Goal: Information Seeking & Learning: Learn about a topic

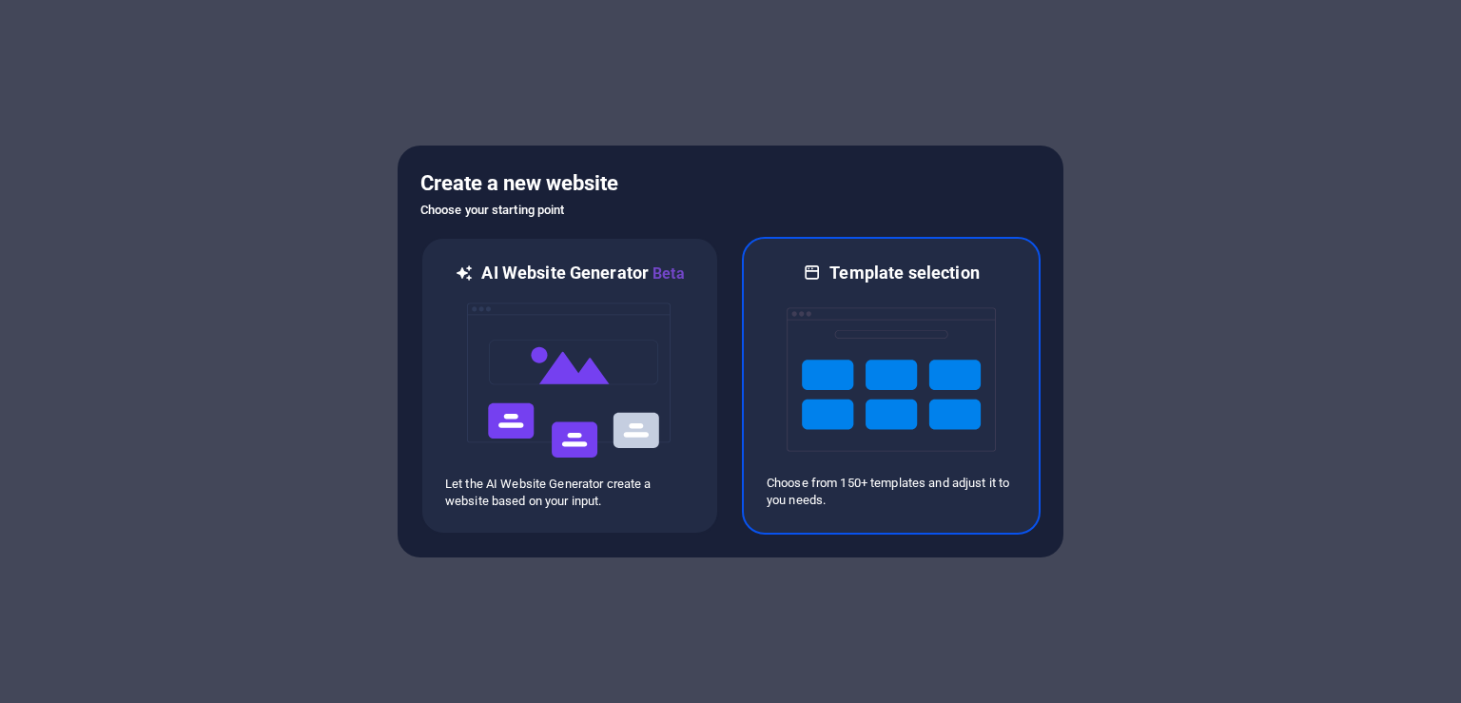
click at [915, 389] on img at bounding box center [891, 379] width 209 height 190
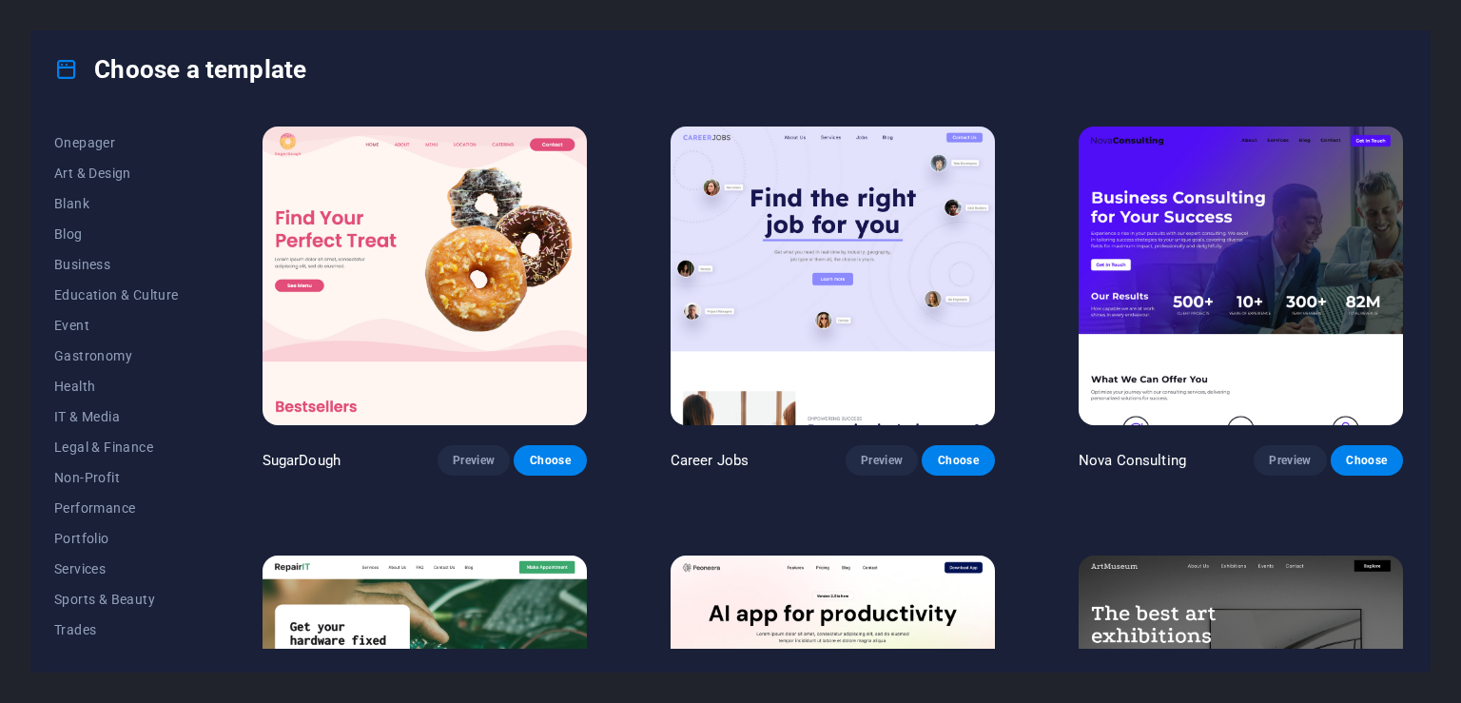
scroll to position [234, 0]
click at [133, 231] on span "Education & Culture" at bounding box center [116, 238] width 125 height 15
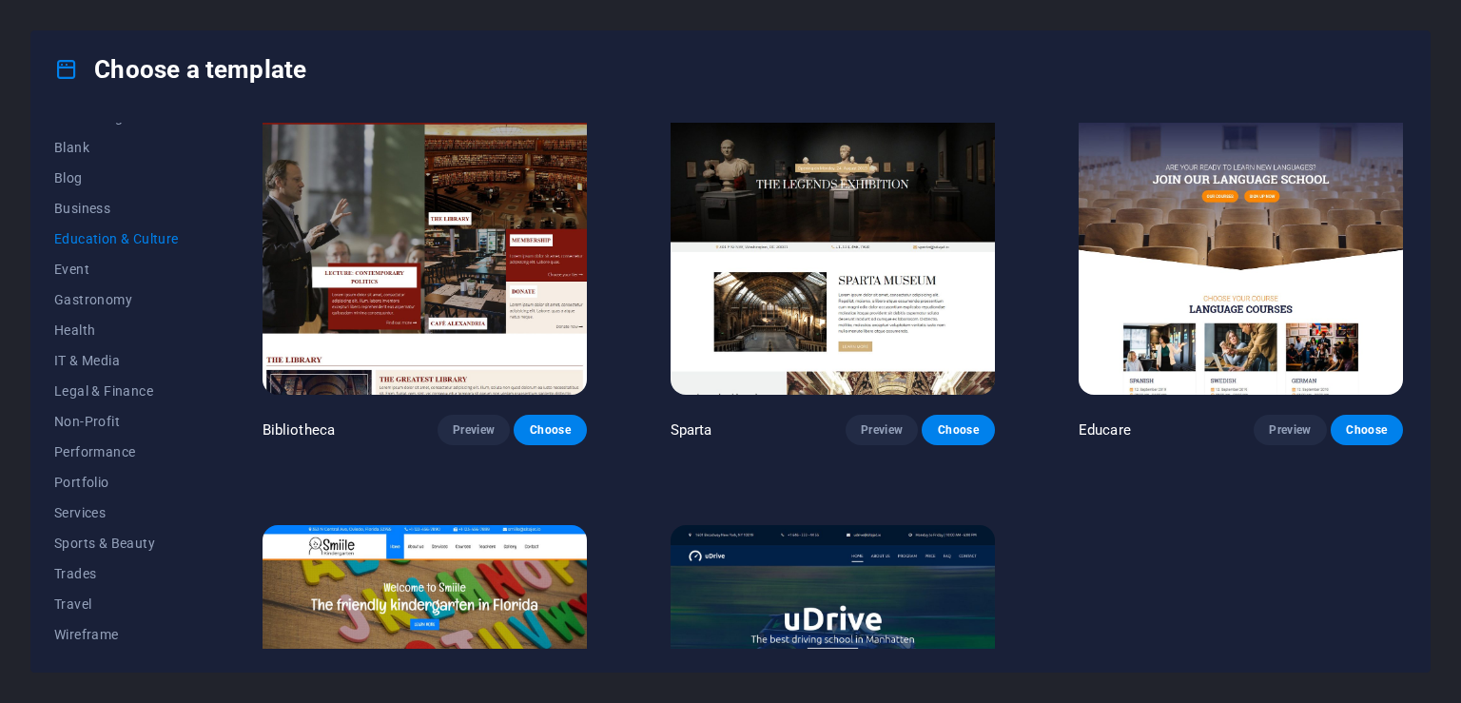
scroll to position [656, 0]
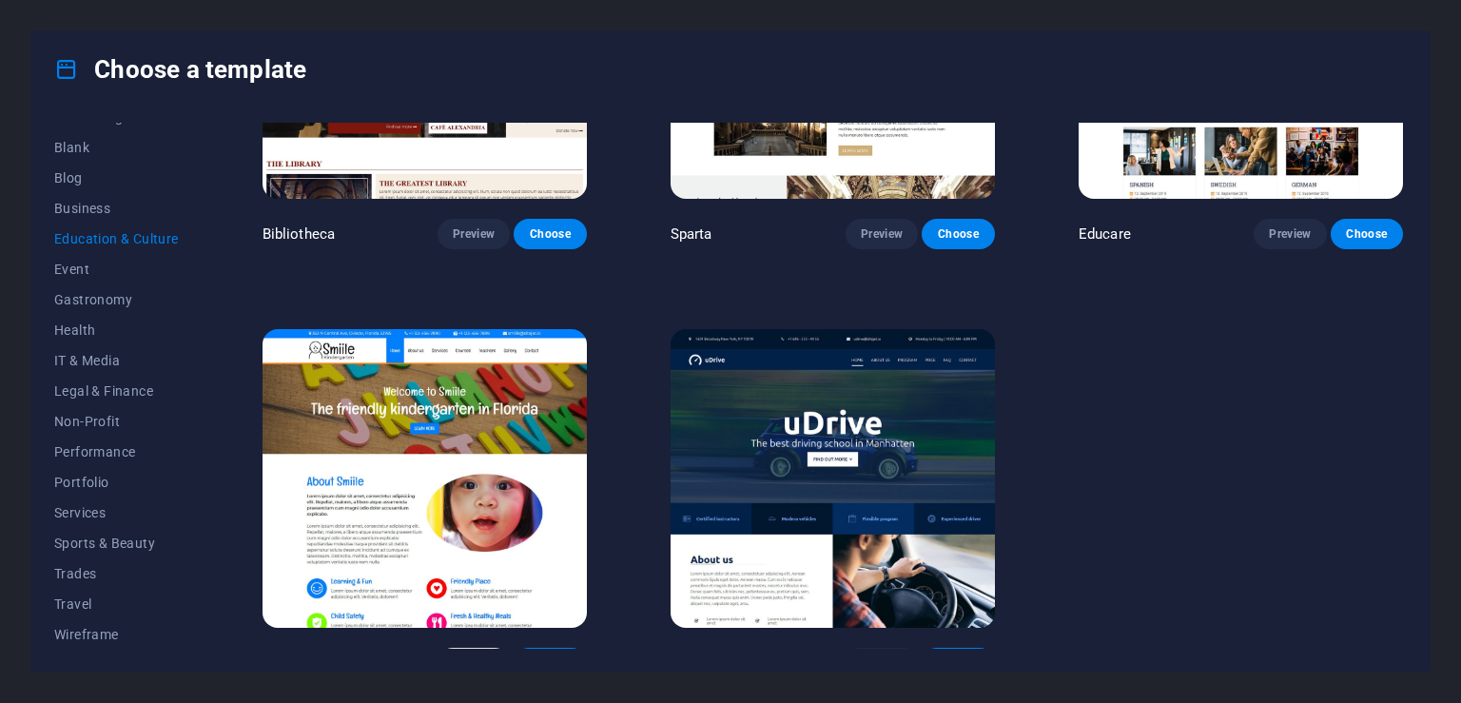
click at [468, 648] on button "Preview" at bounding box center [474, 663] width 72 height 30
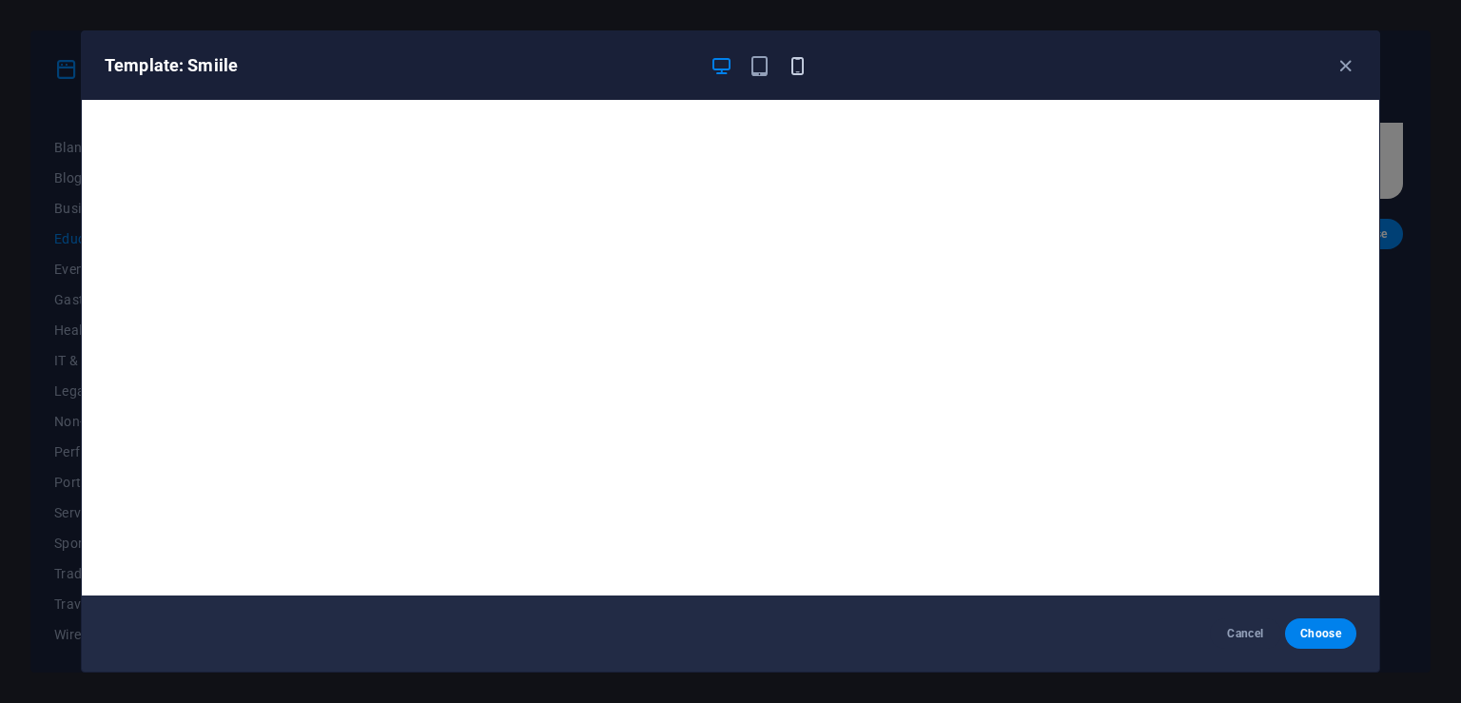
click at [796, 70] on icon "button" at bounding box center [798, 66] width 22 height 22
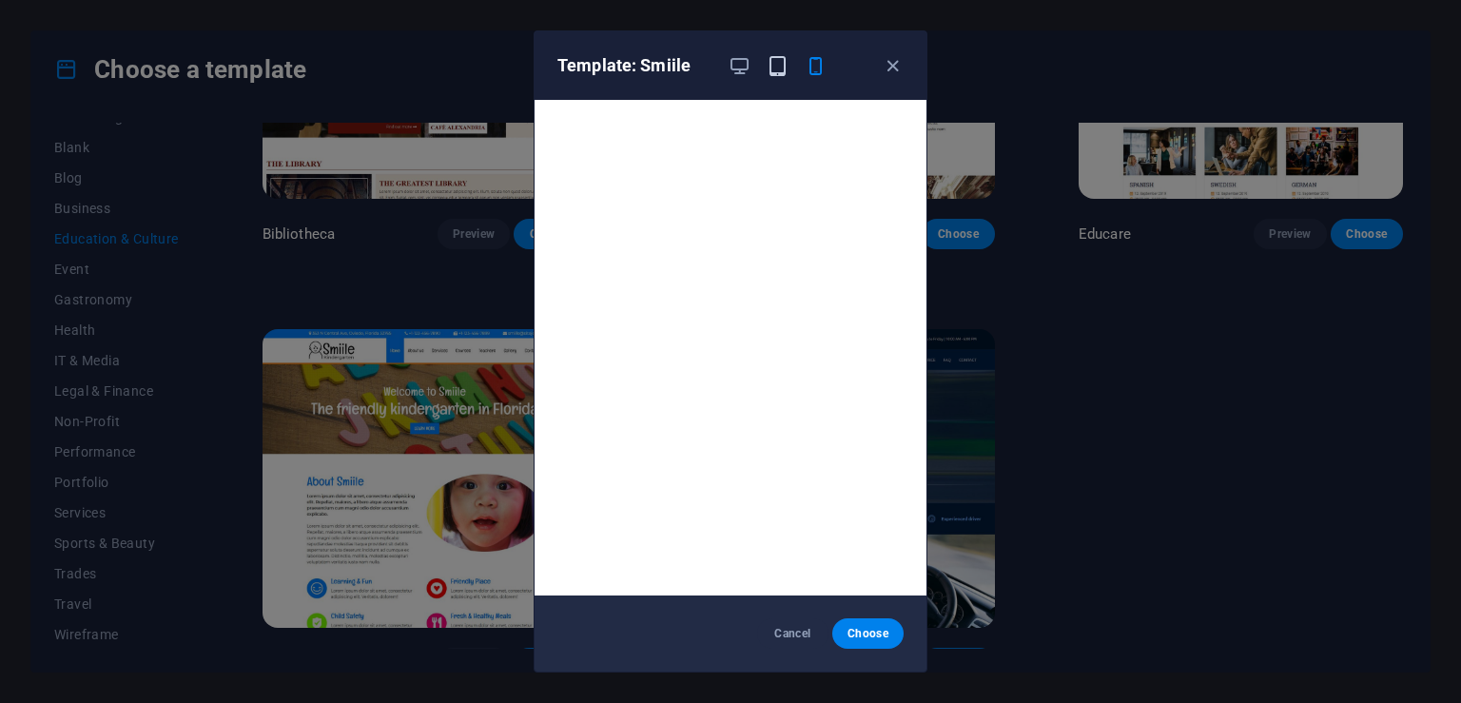
click at [774, 63] on icon "button" at bounding box center [778, 66] width 22 height 22
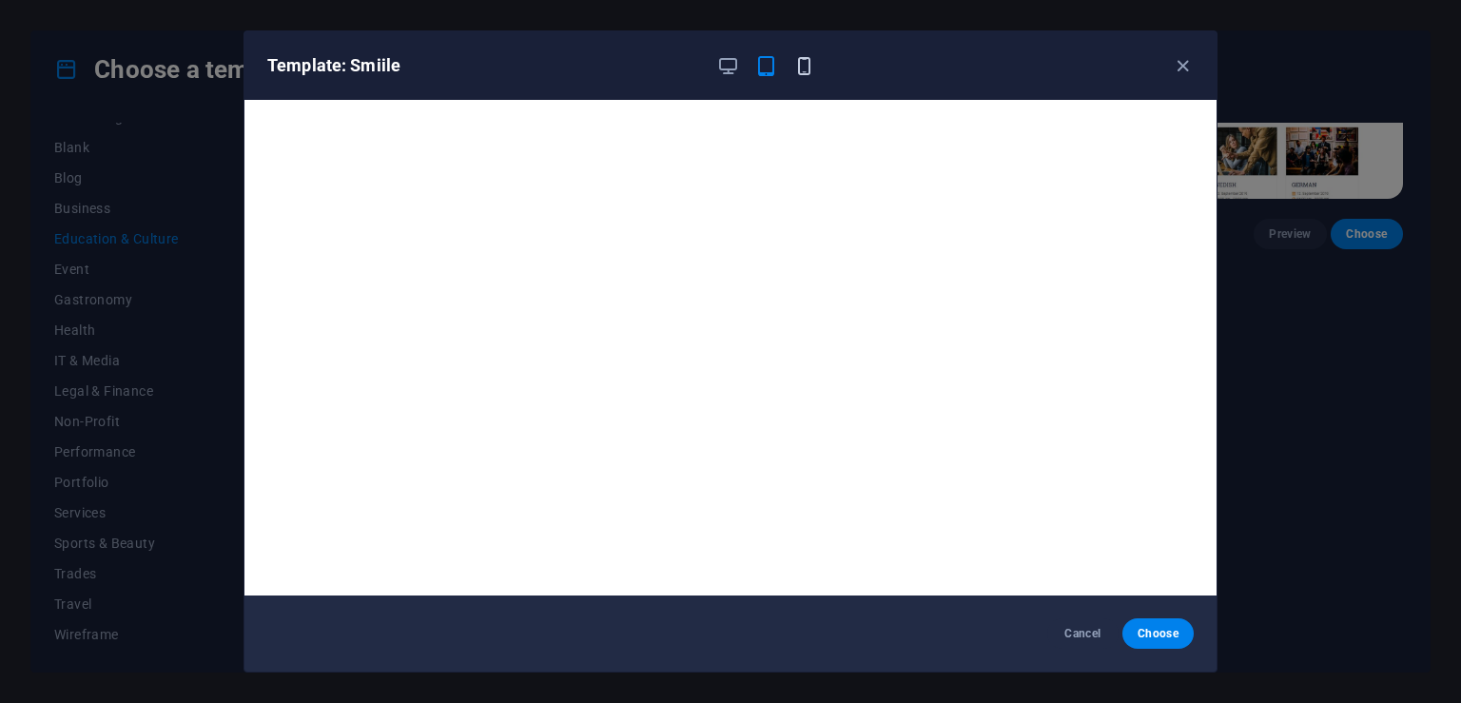
click at [807, 66] on icon "button" at bounding box center [804, 66] width 22 height 22
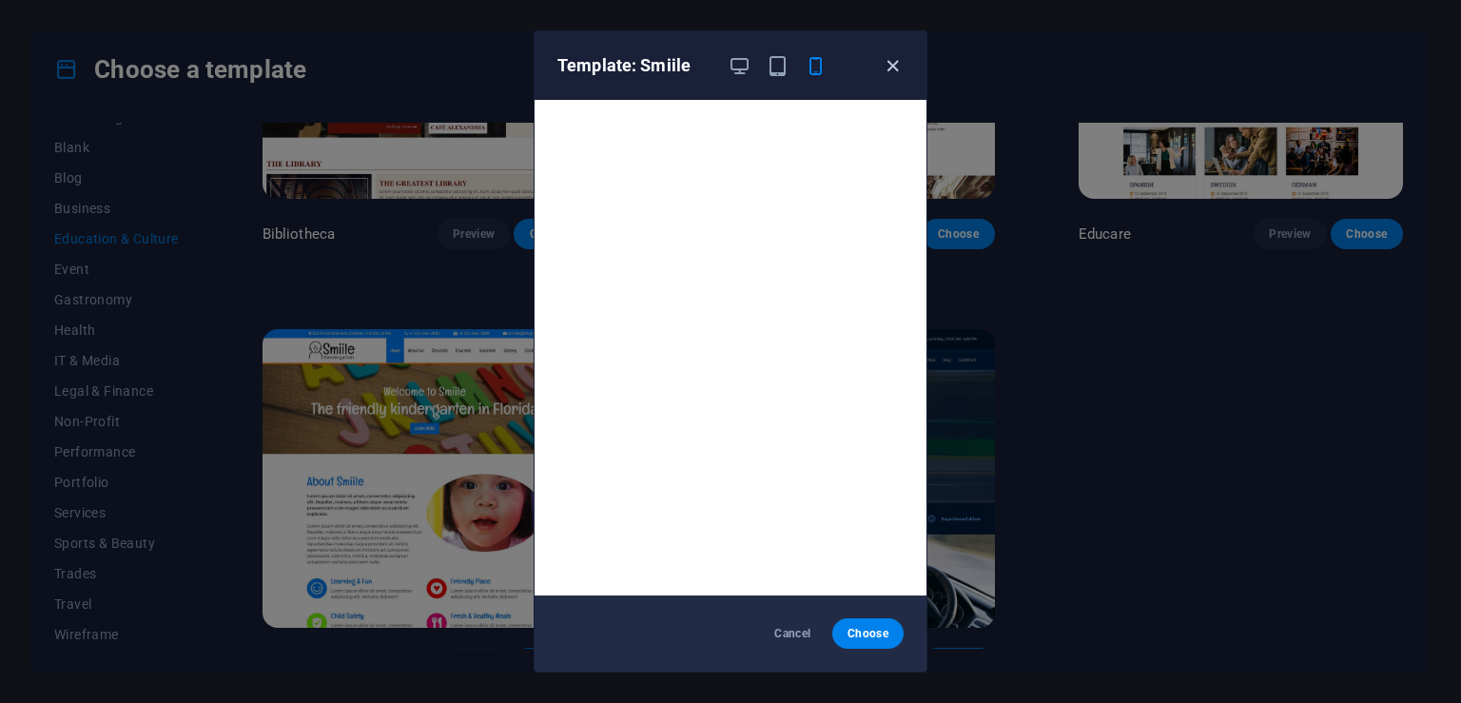
click at [892, 70] on icon "button" at bounding box center [893, 66] width 22 height 22
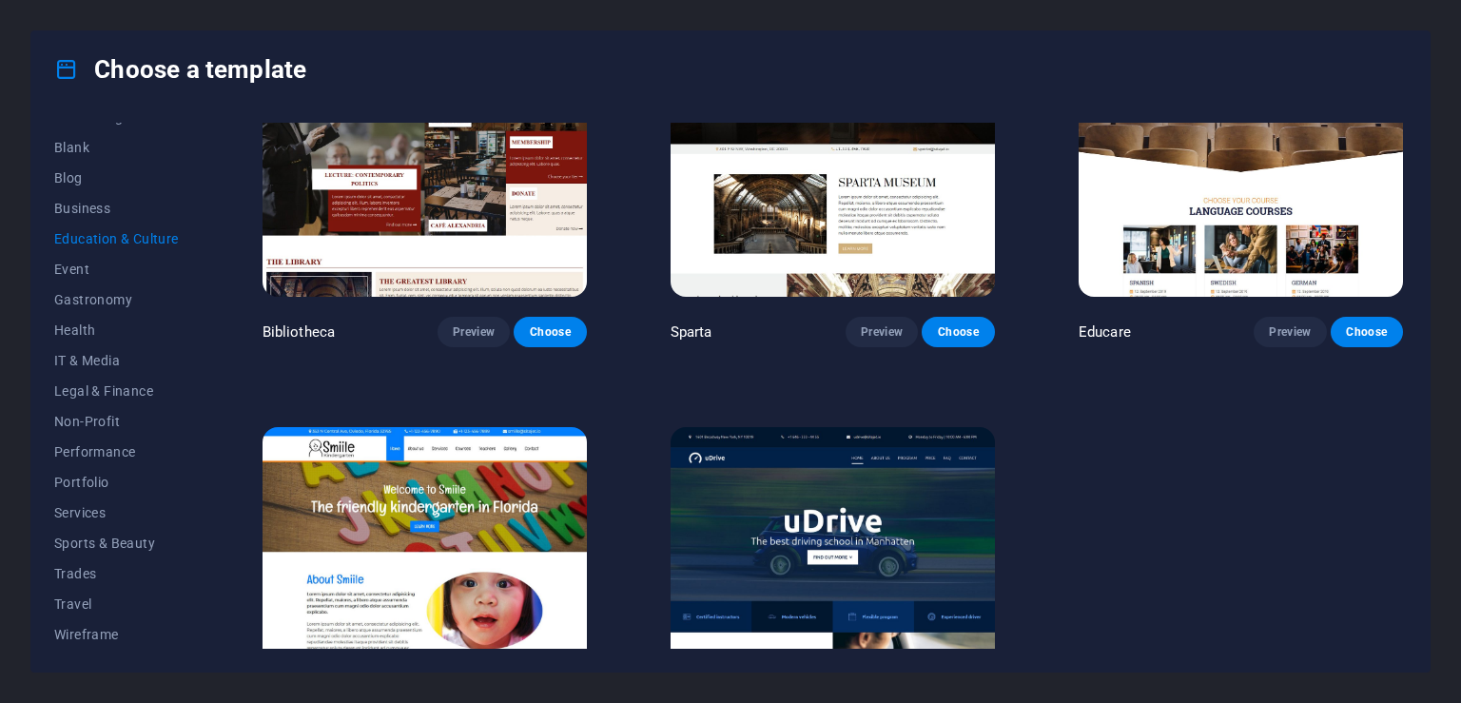
scroll to position [491, 0]
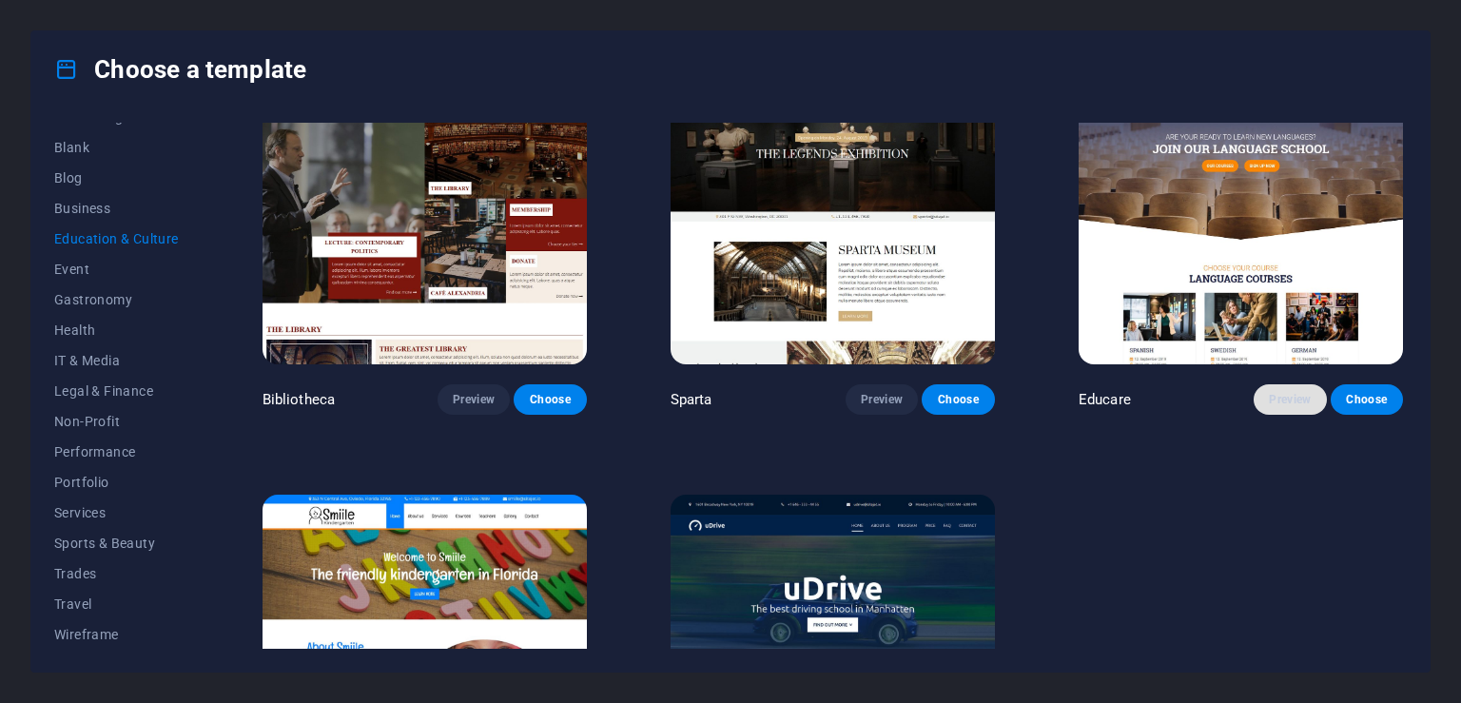
click at [1273, 392] on span "Preview" at bounding box center [1290, 399] width 42 height 15
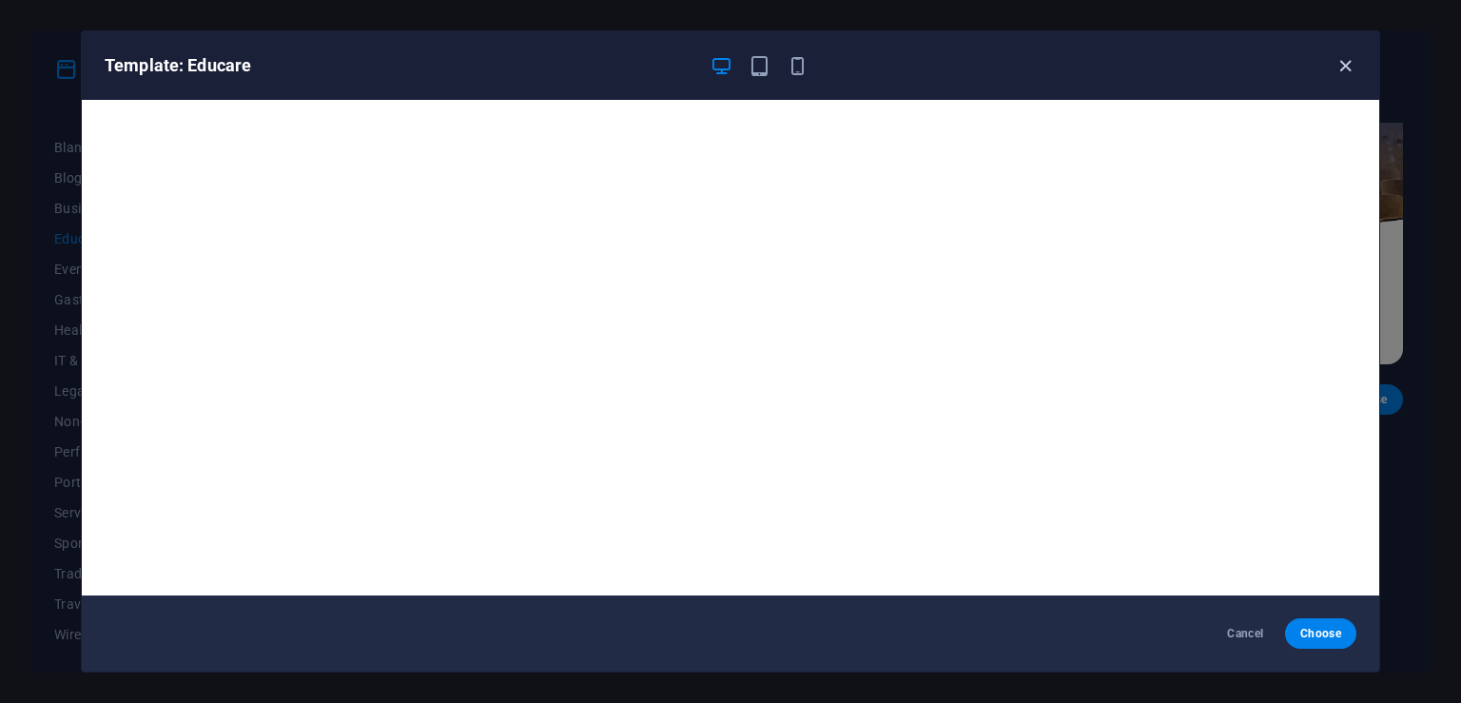
click at [1344, 68] on icon "button" at bounding box center [1345, 66] width 22 height 22
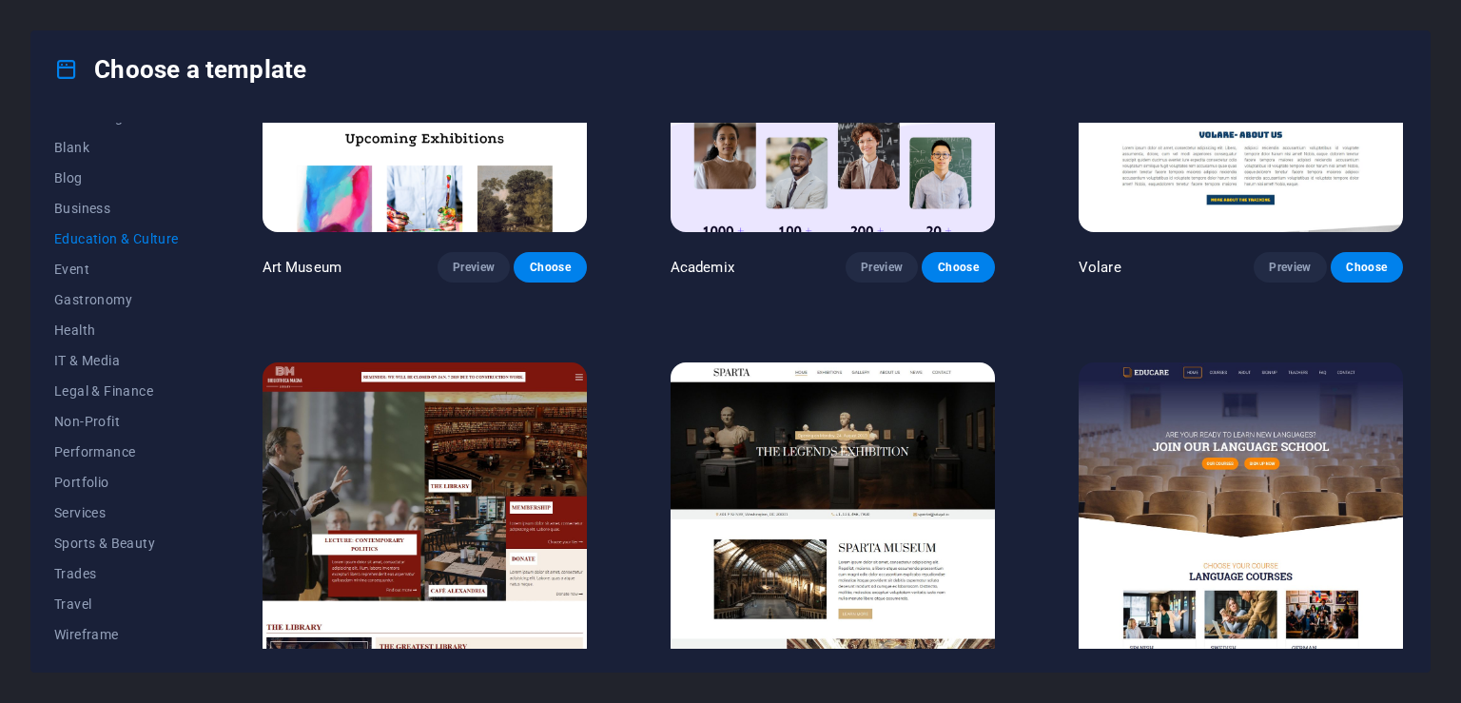
scroll to position [0, 0]
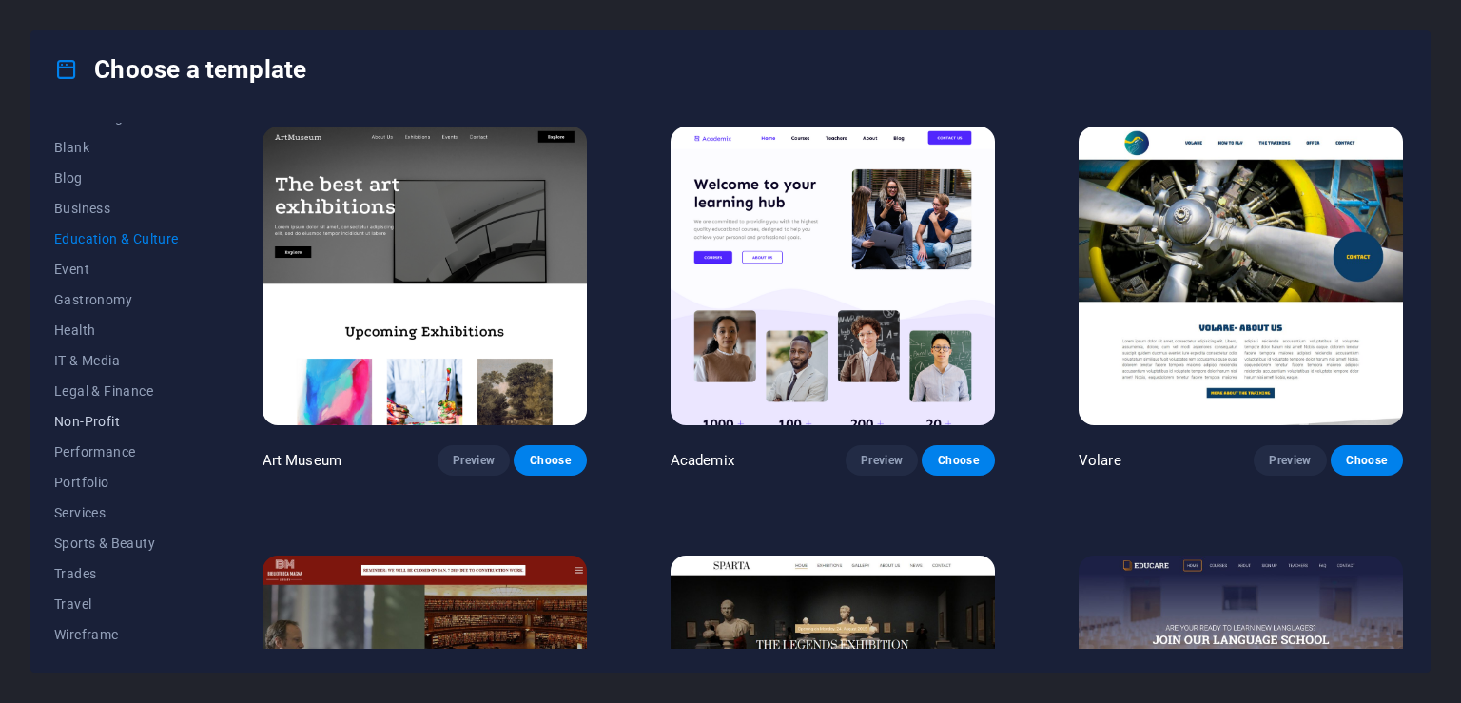
click at [105, 417] on span "Non-Profit" at bounding box center [116, 421] width 125 height 15
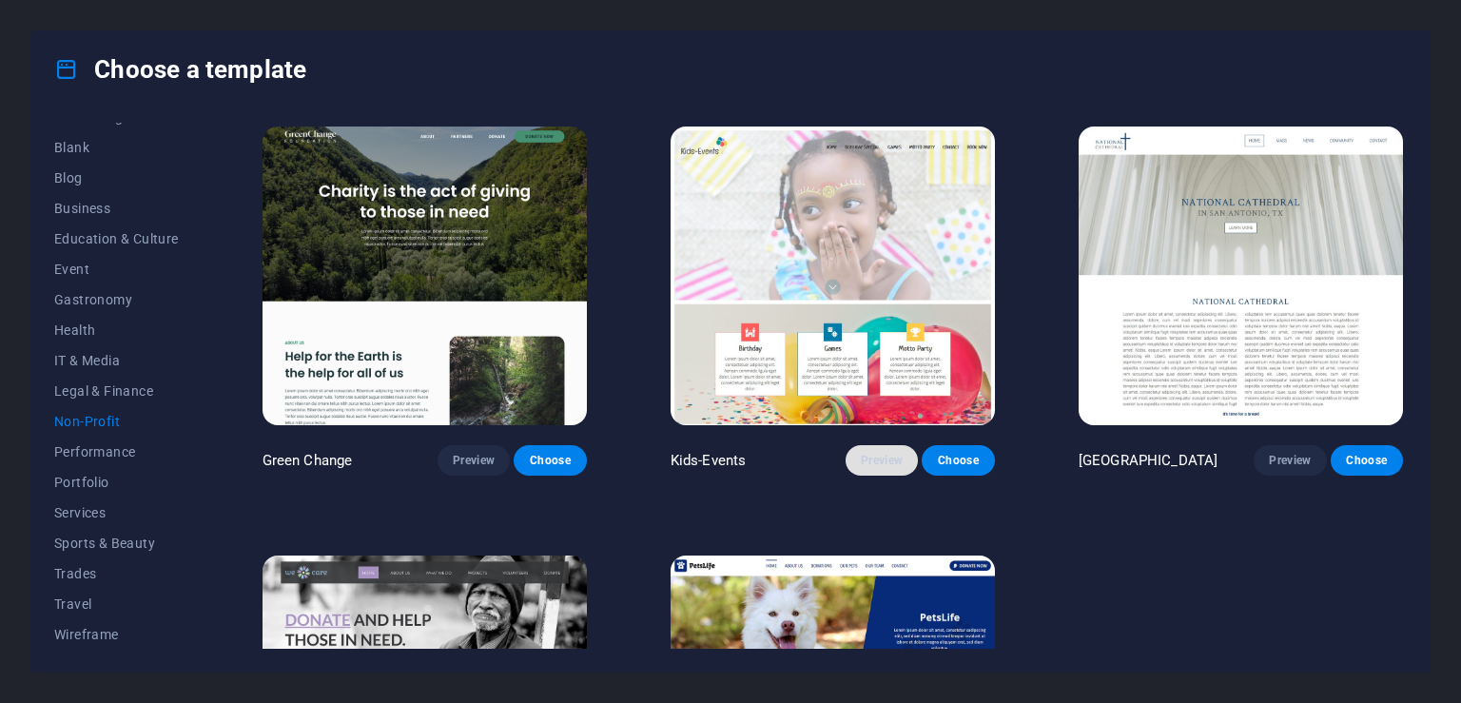
click at [861, 457] on span "Preview" at bounding box center [882, 460] width 42 height 15
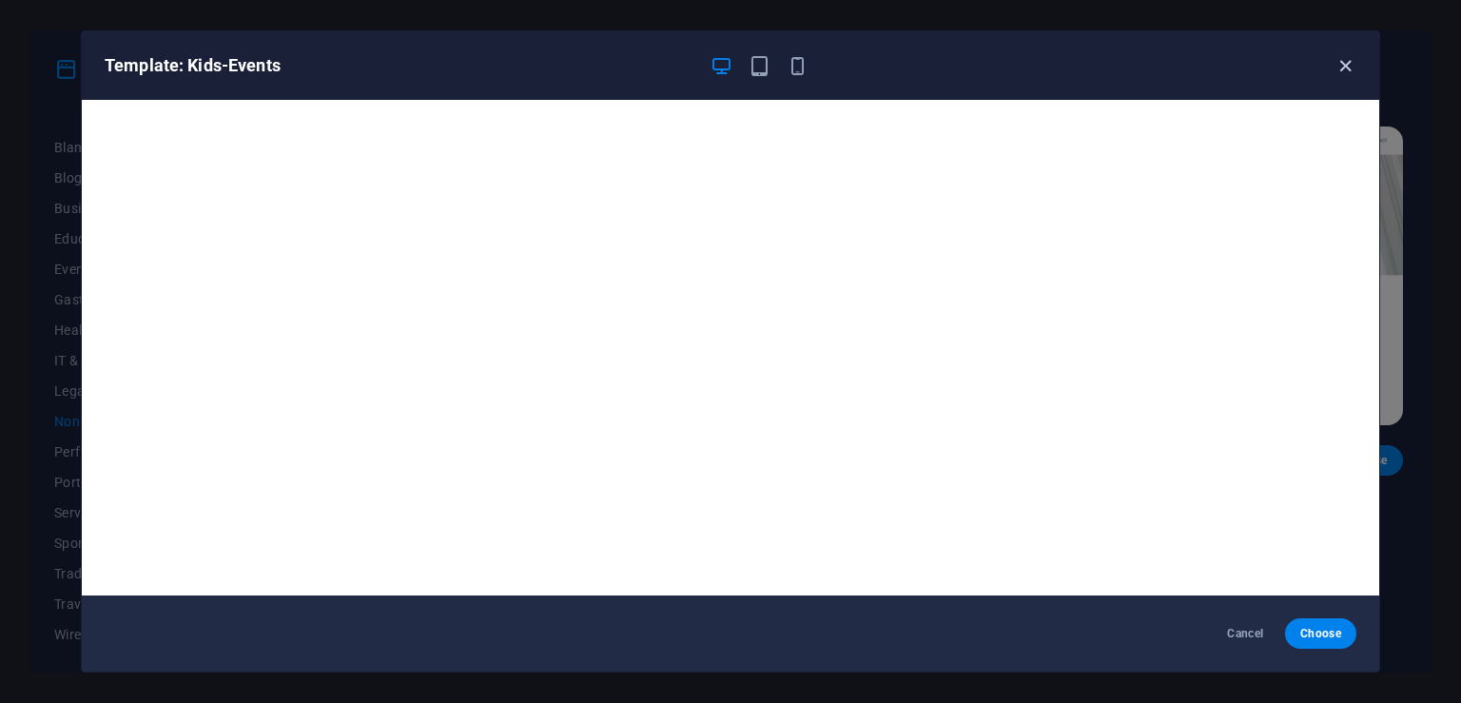
click at [1343, 67] on icon "button" at bounding box center [1345, 66] width 22 height 22
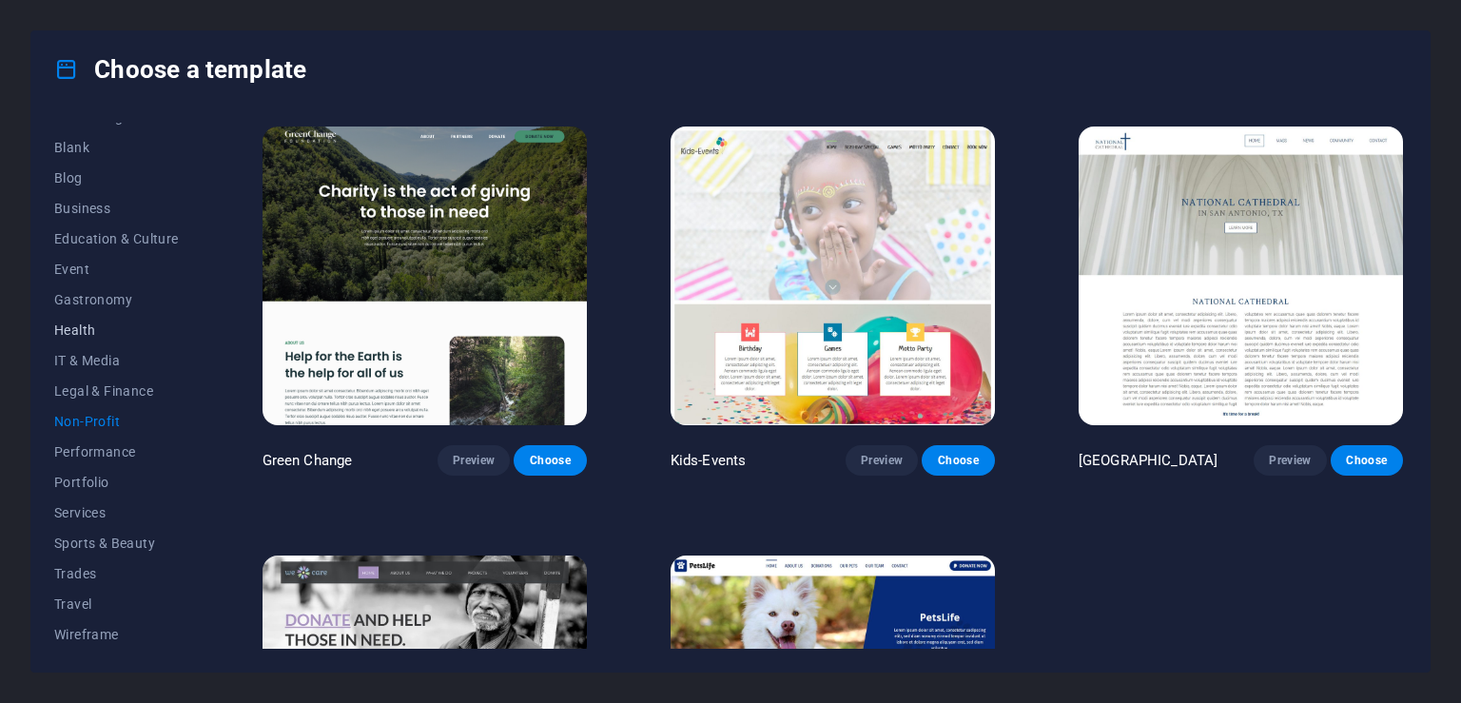
click at [85, 332] on span "Health" at bounding box center [116, 329] width 125 height 15
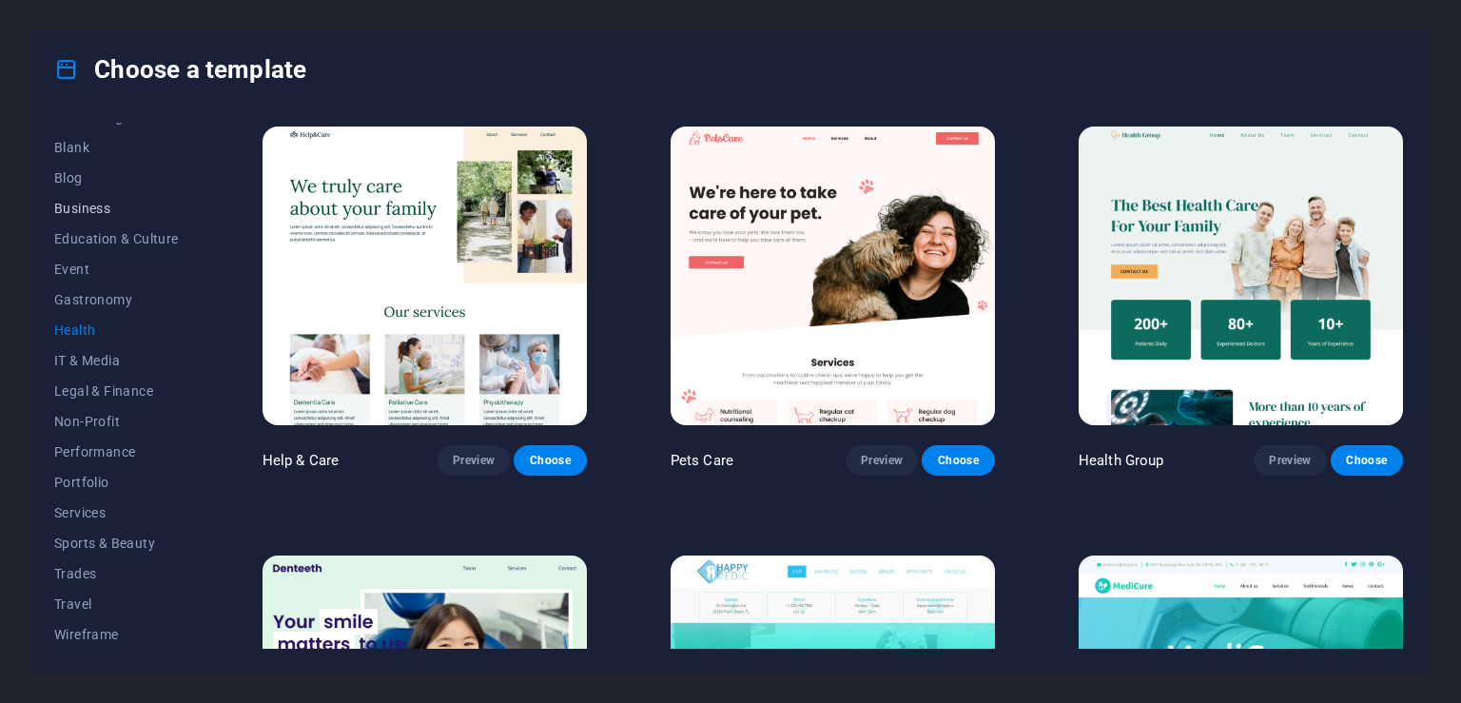
click at [75, 212] on span "Business" at bounding box center [116, 208] width 125 height 15
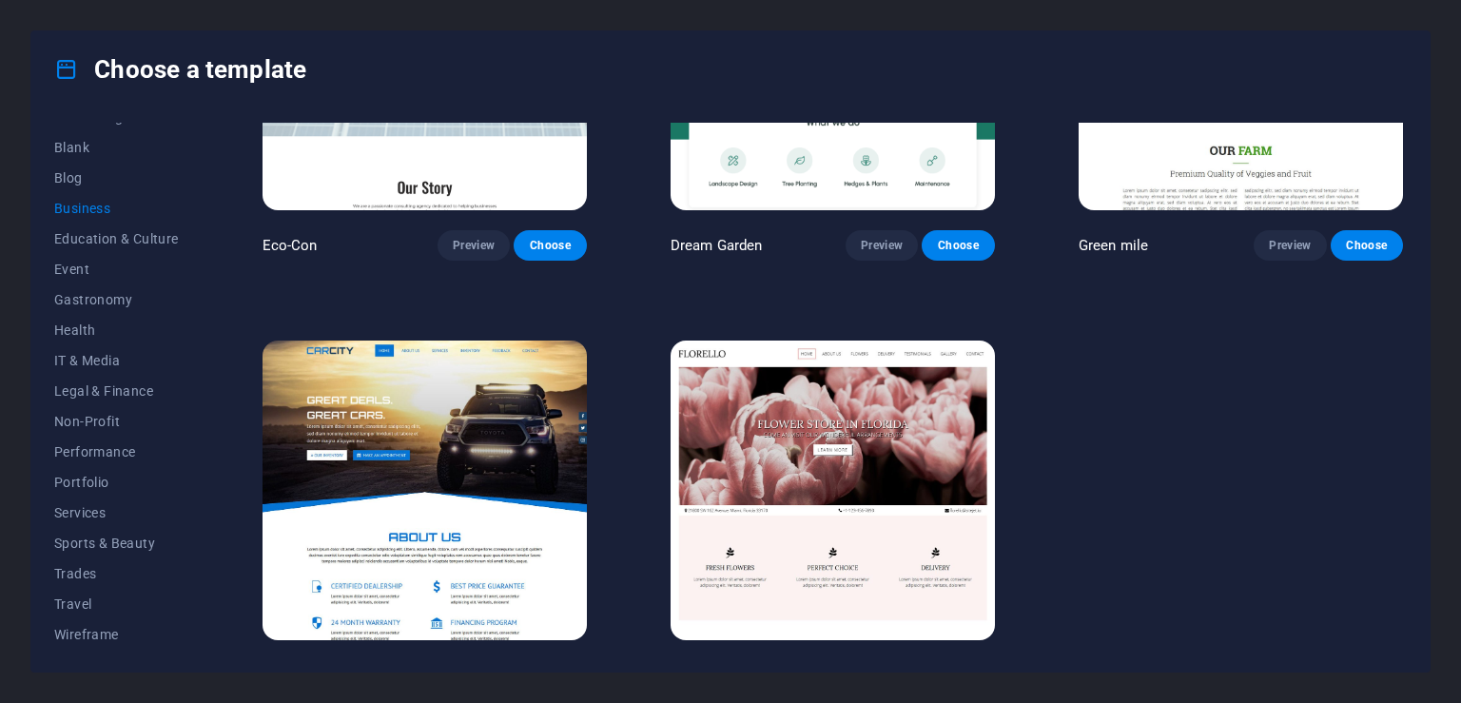
scroll to position [217, 0]
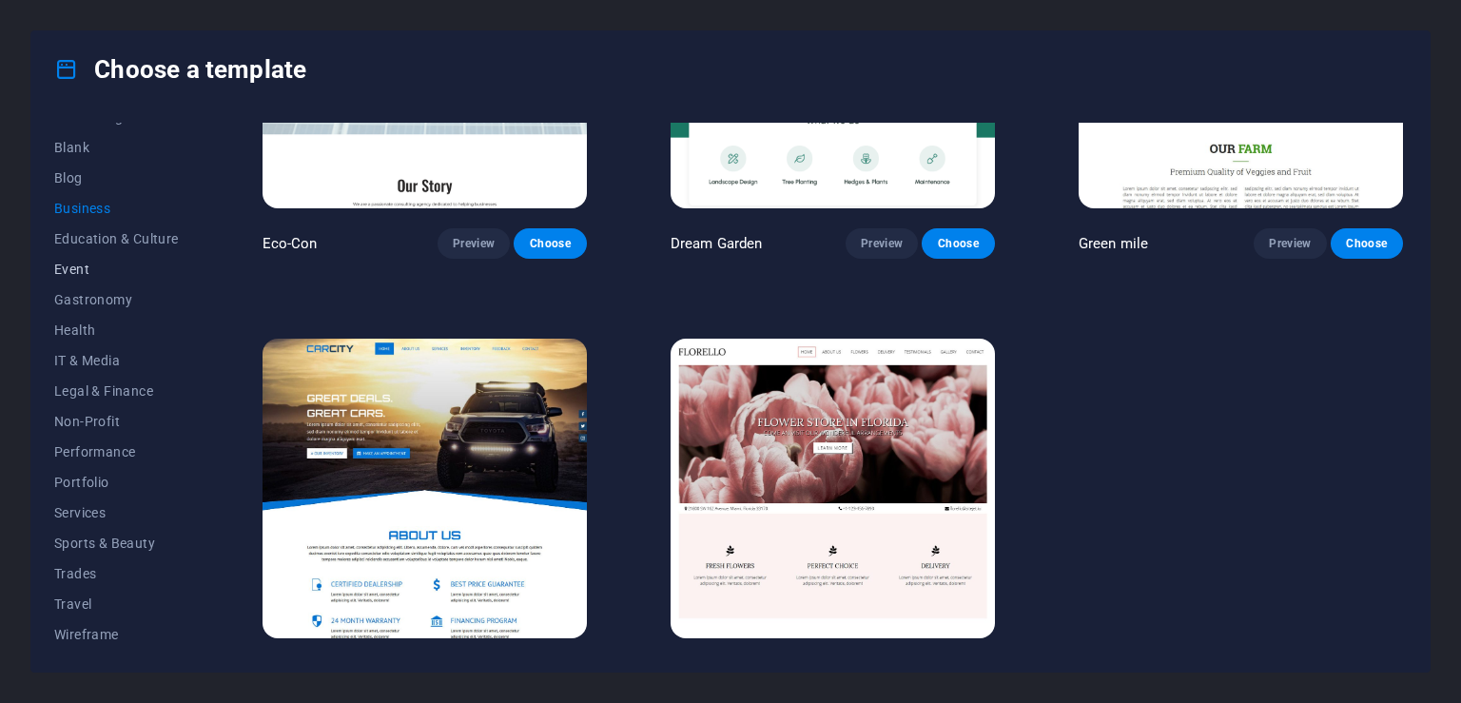
click at [74, 265] on span "Event" at bounding box center [116, 269] width 125 height 15
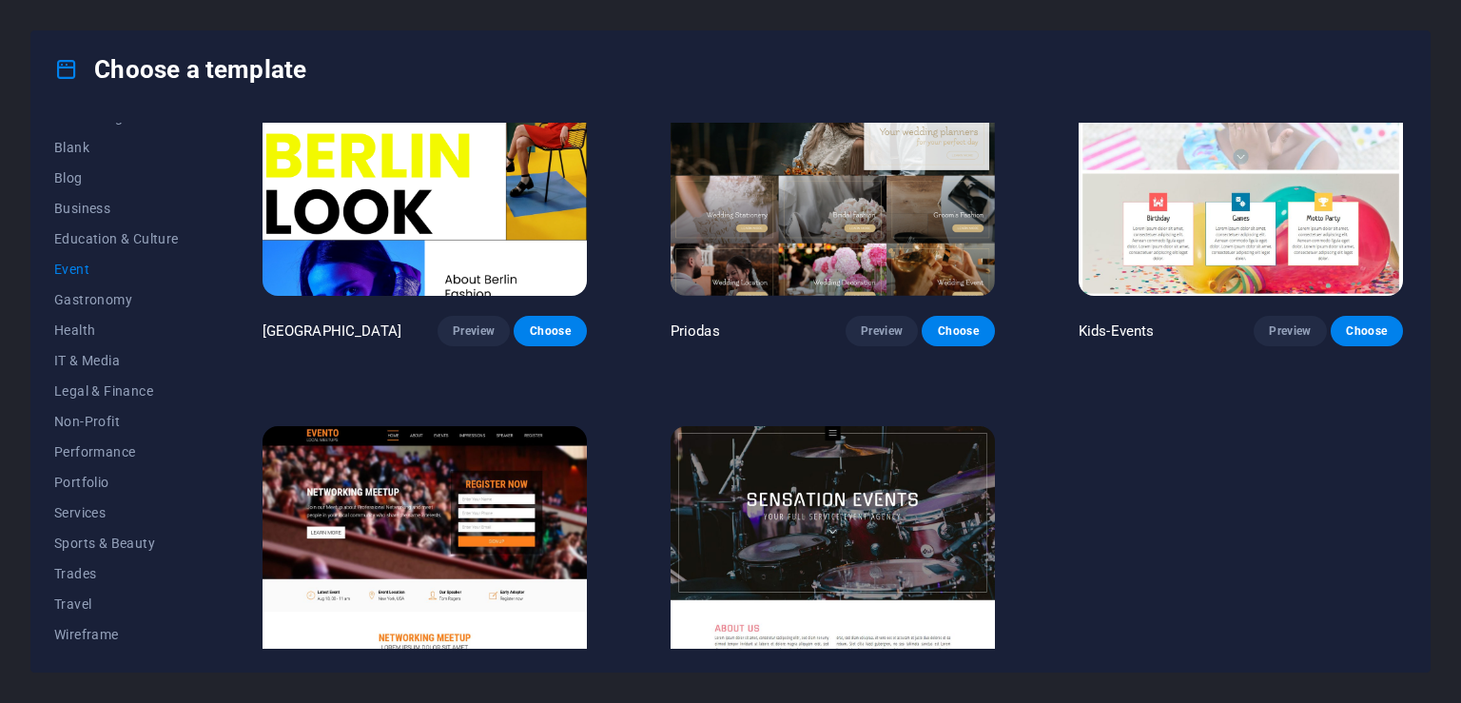
scroll to position [0, 0]
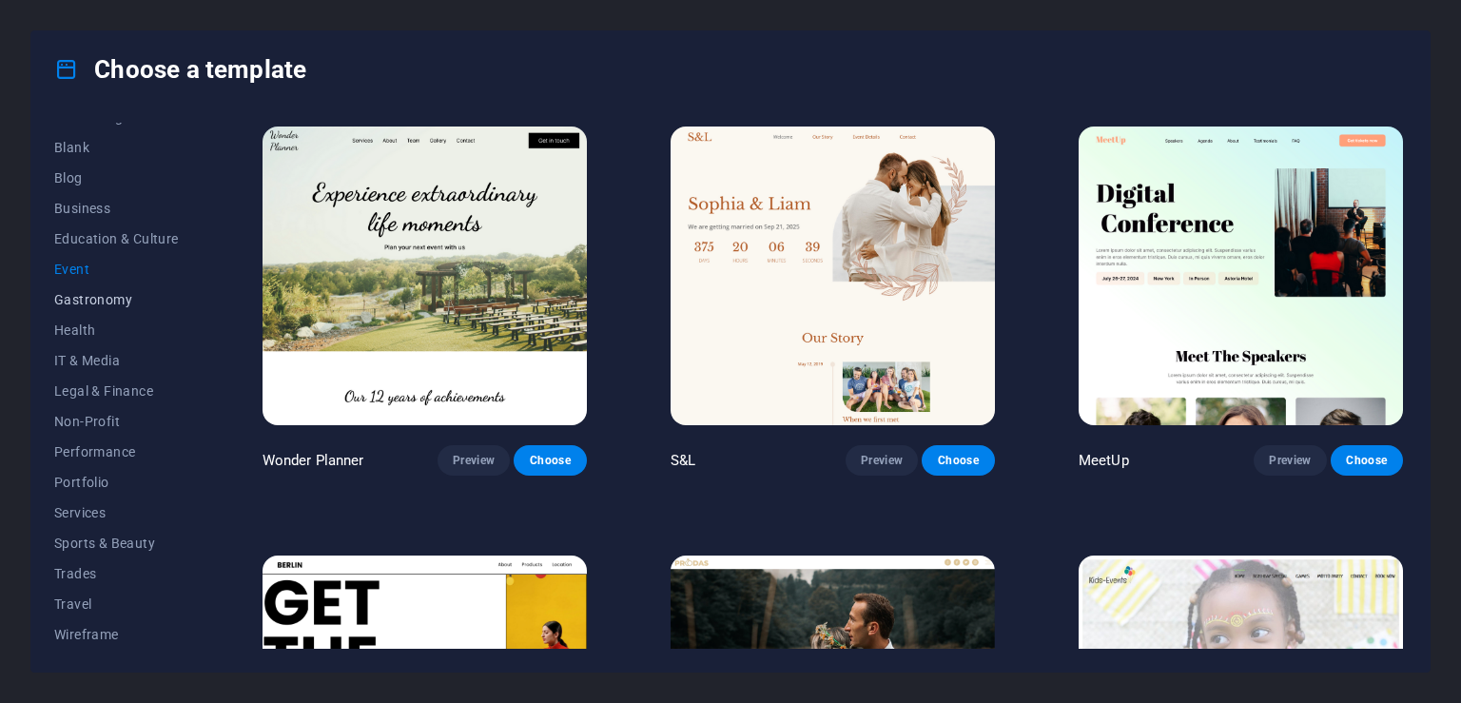
click at [93, 299] on span "Gastronomy" at bounding box center [116, 299] width 125 height 15
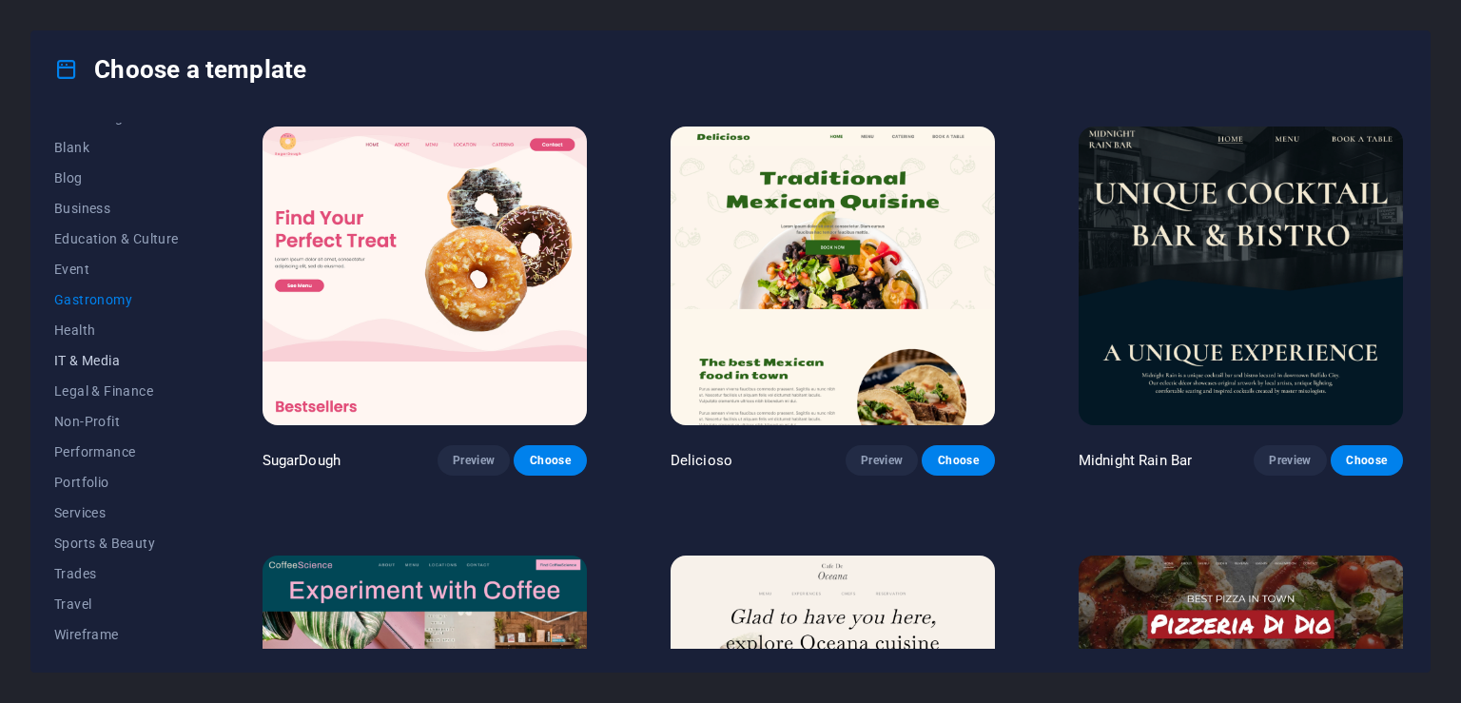
click at [120, 364] on span "IT & Media" at bounding box center [116, 360] width 125 height 15
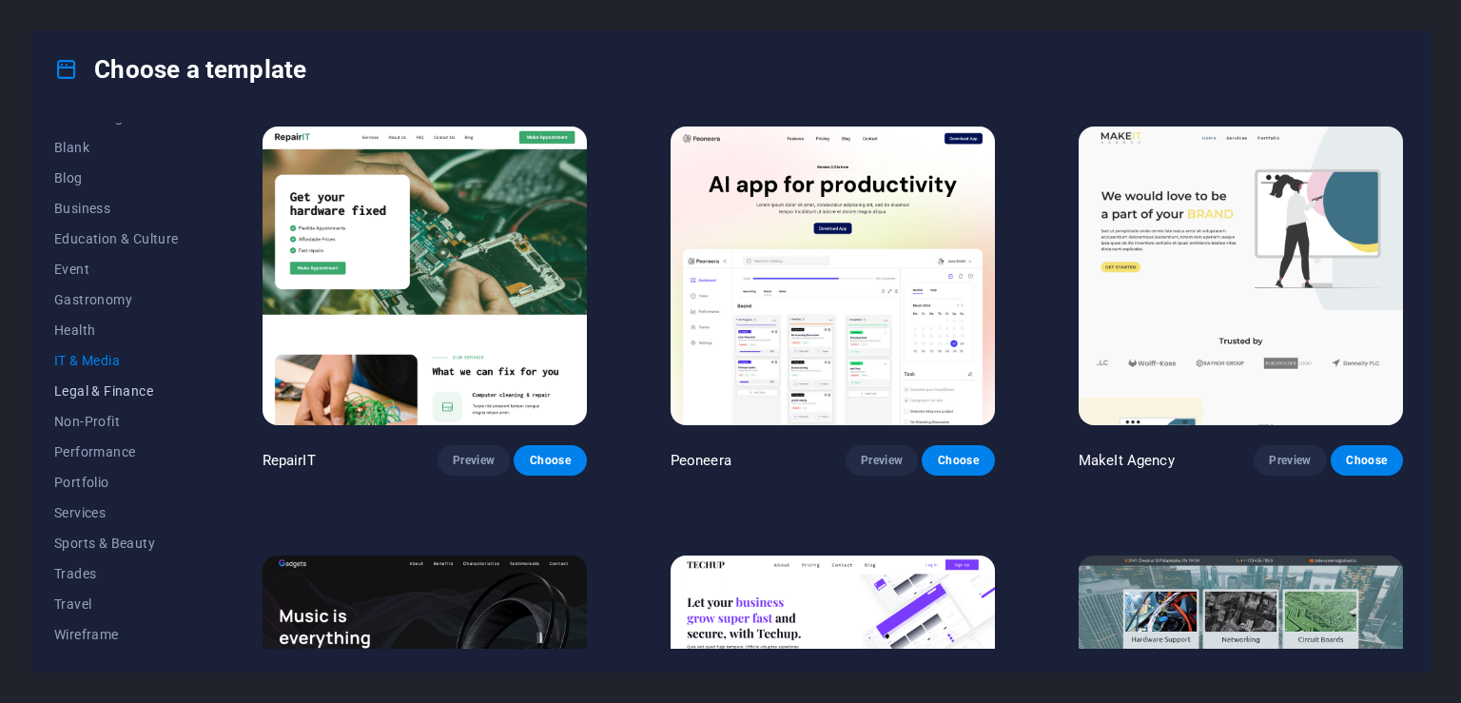
click at [124, 390] on span "Legal & Finance" at bounding box center [116, 390] width 125 height 15
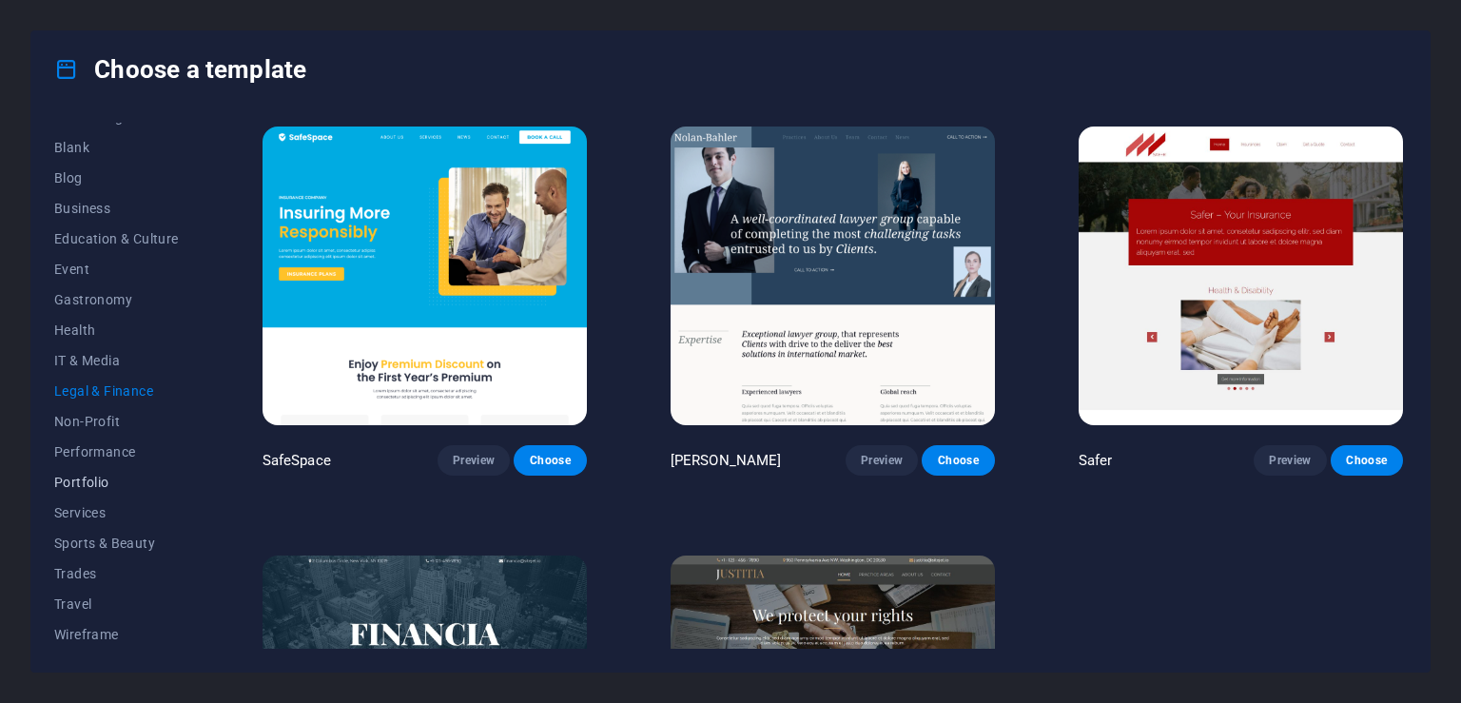
click at [116, 479] on span "Portfolio" at bounding box center [116, 482] width 125 height 15
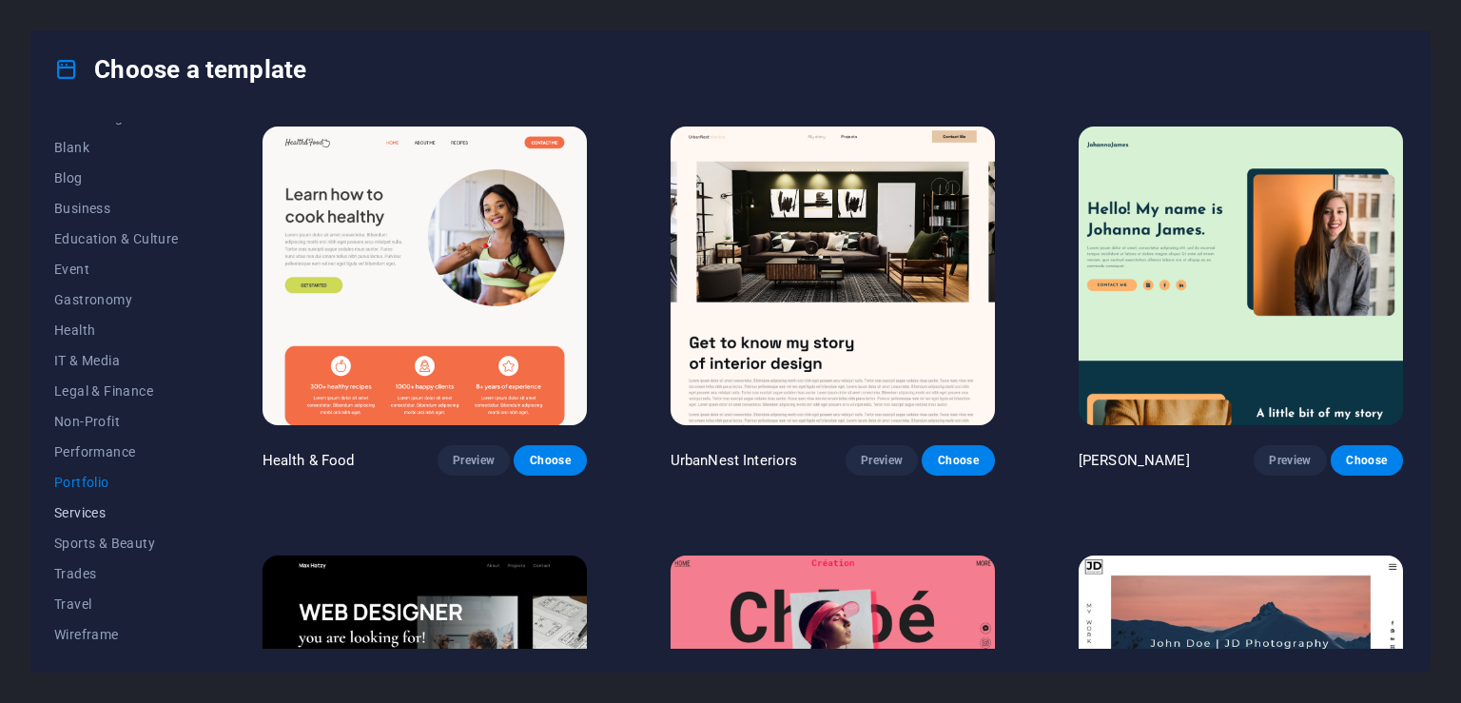
click at [82, 519] on span "Services" at bounding box center [116, 512] width 125 height 15
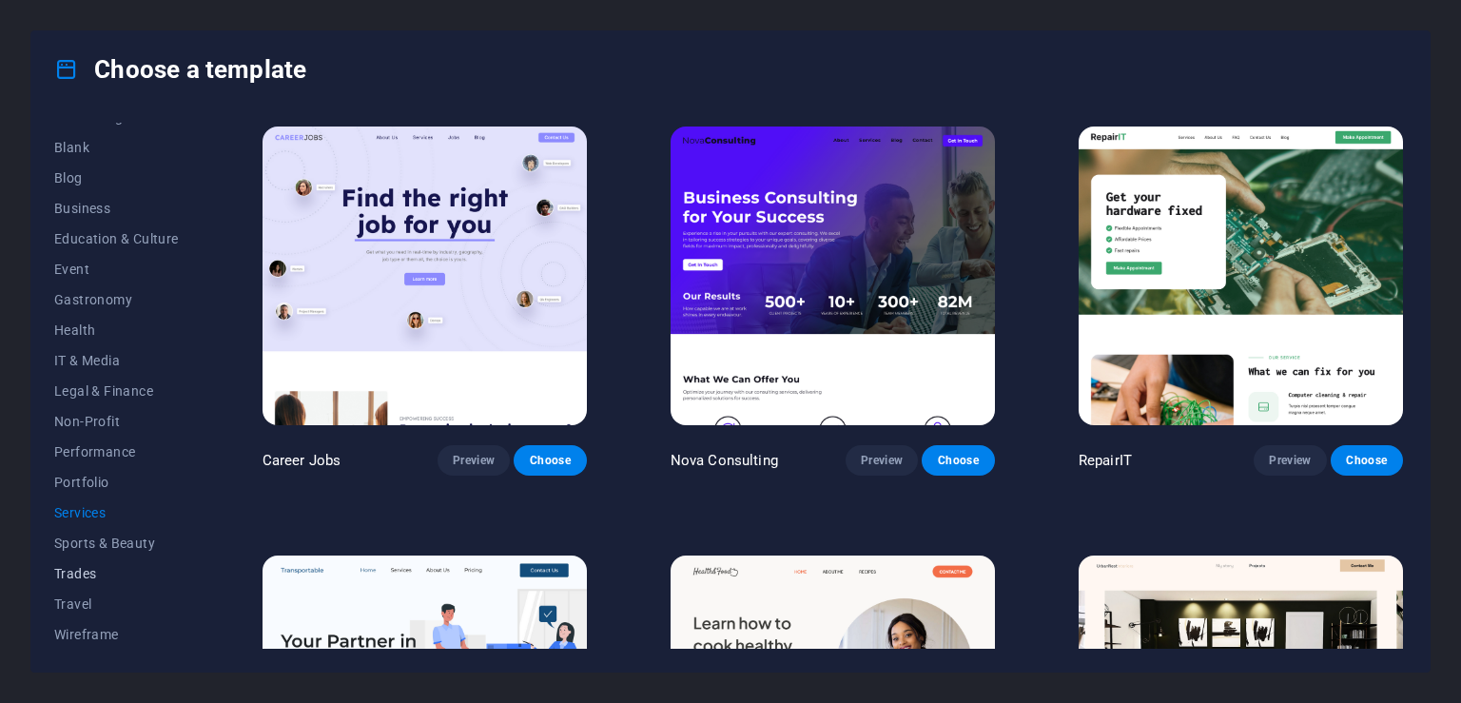
click at [73, 586] on button "Trades" at bounding box center [116, 573] width 125 height 30
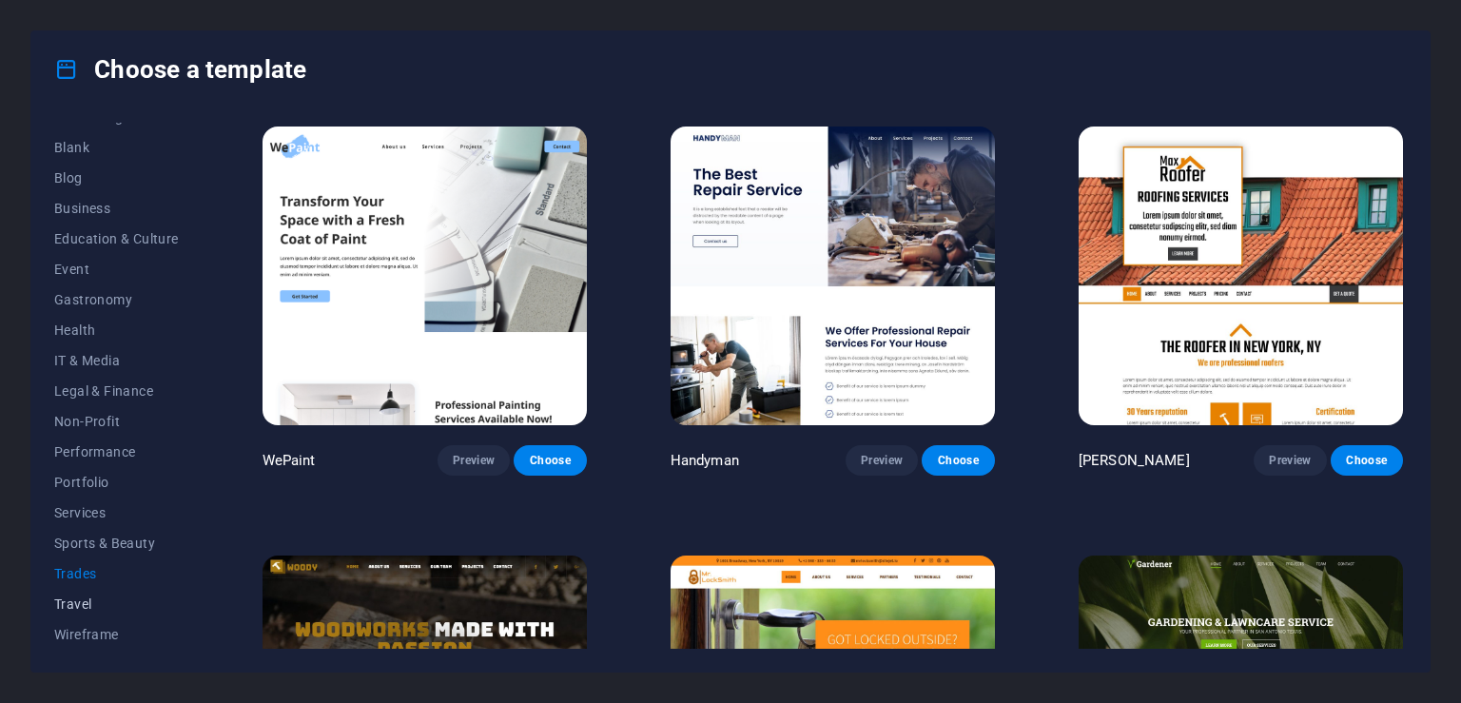
click at [73, 610] on span "Travel" at bounding box center [116, 603] width 125 height 15
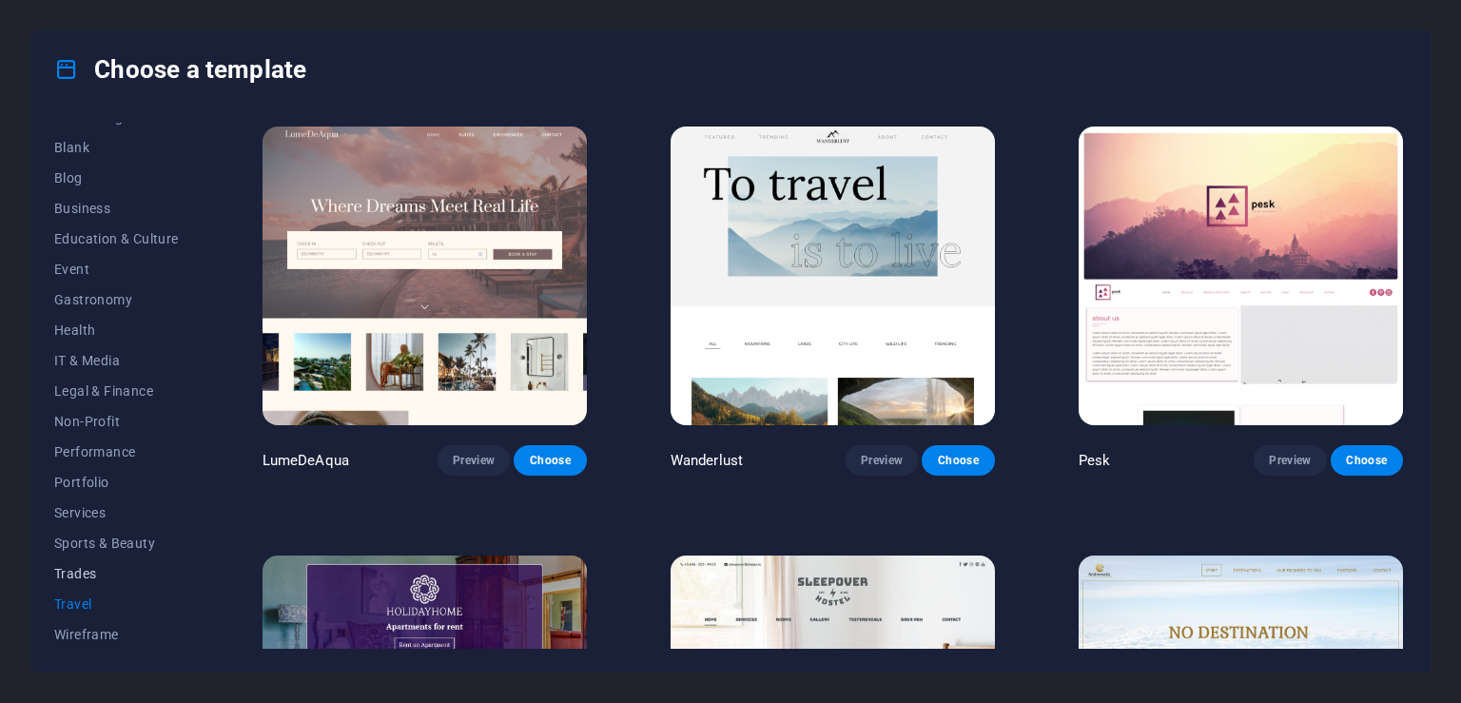
click at [81, 571] on span "Trades" at bounding box center [116, 573] width 125 height 15
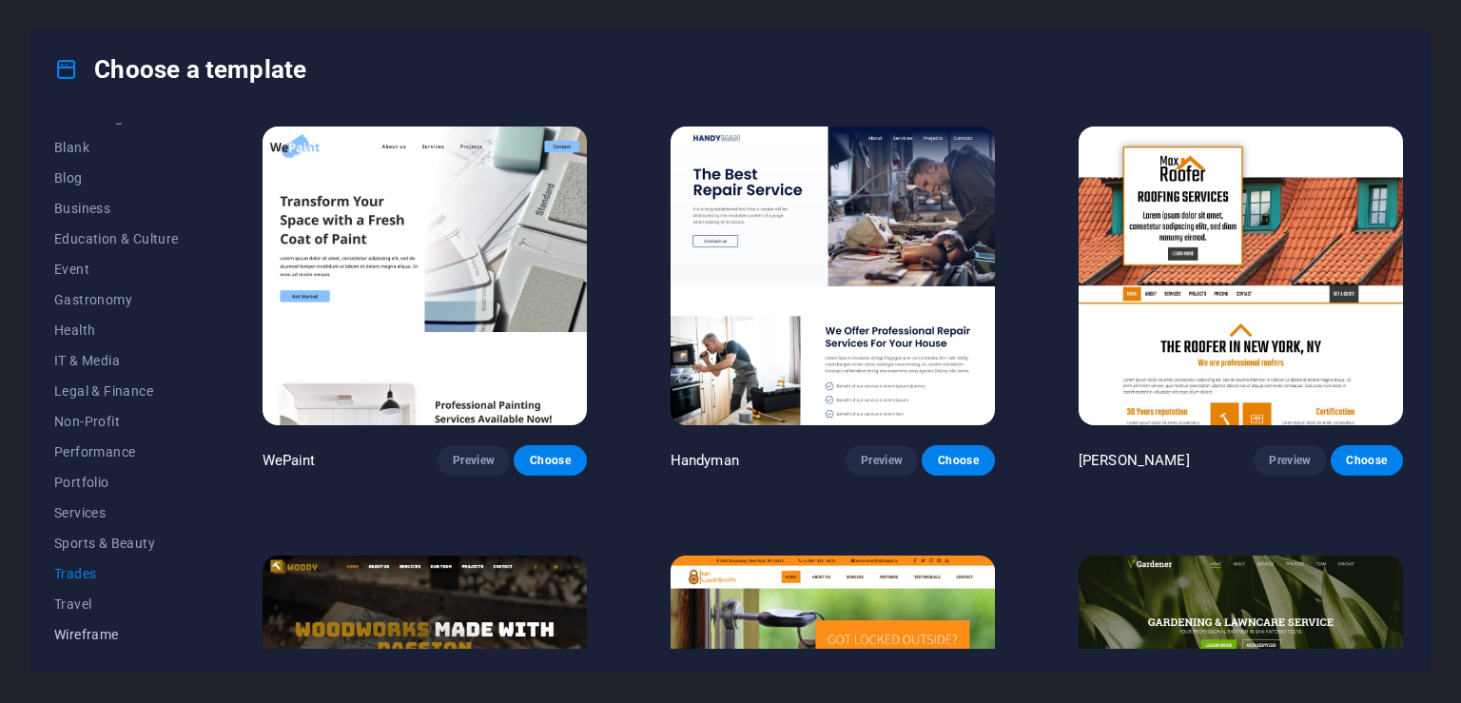
click at [84, 635] on span "Wireframe" at bounding box center [116, 634] width 125 height 15
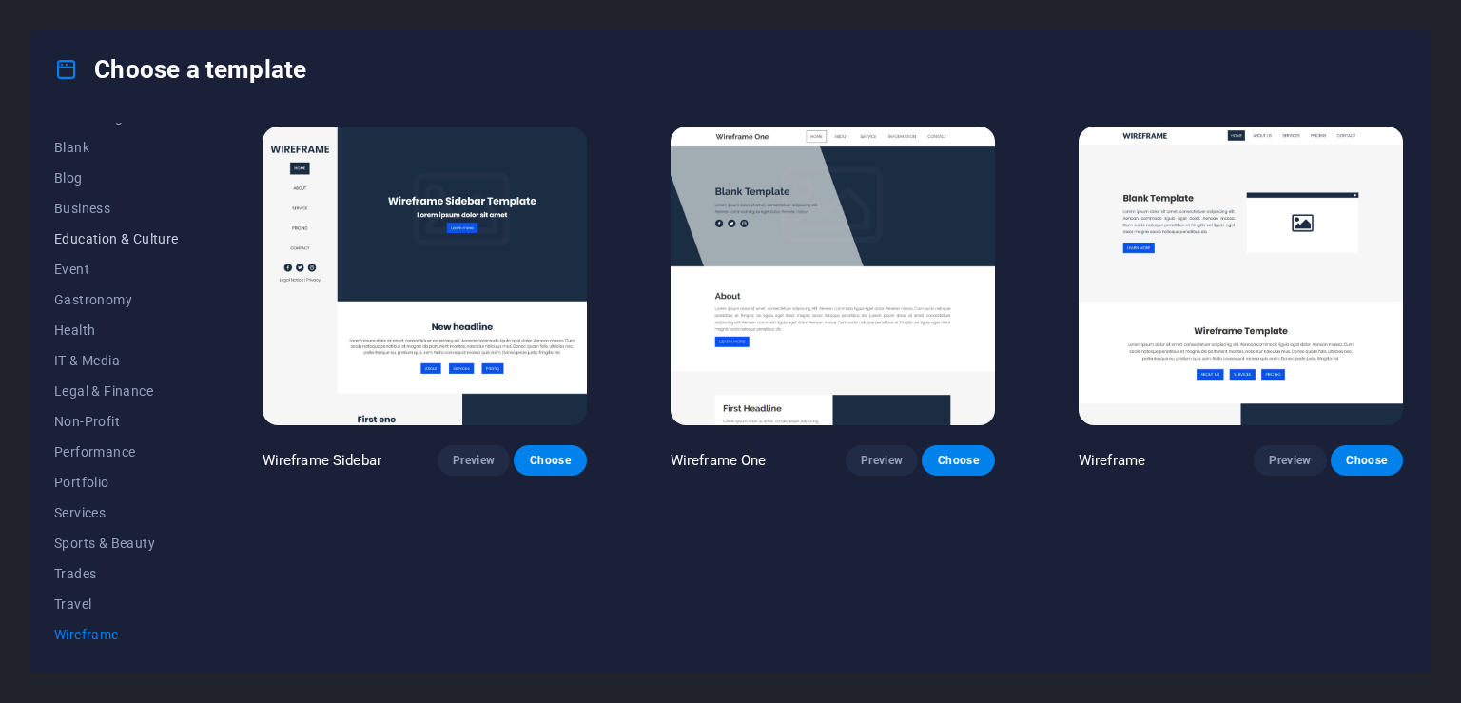
click at [101, 237] on span "Education & Culture" at bounding box center [116, 238] width 125 height 15
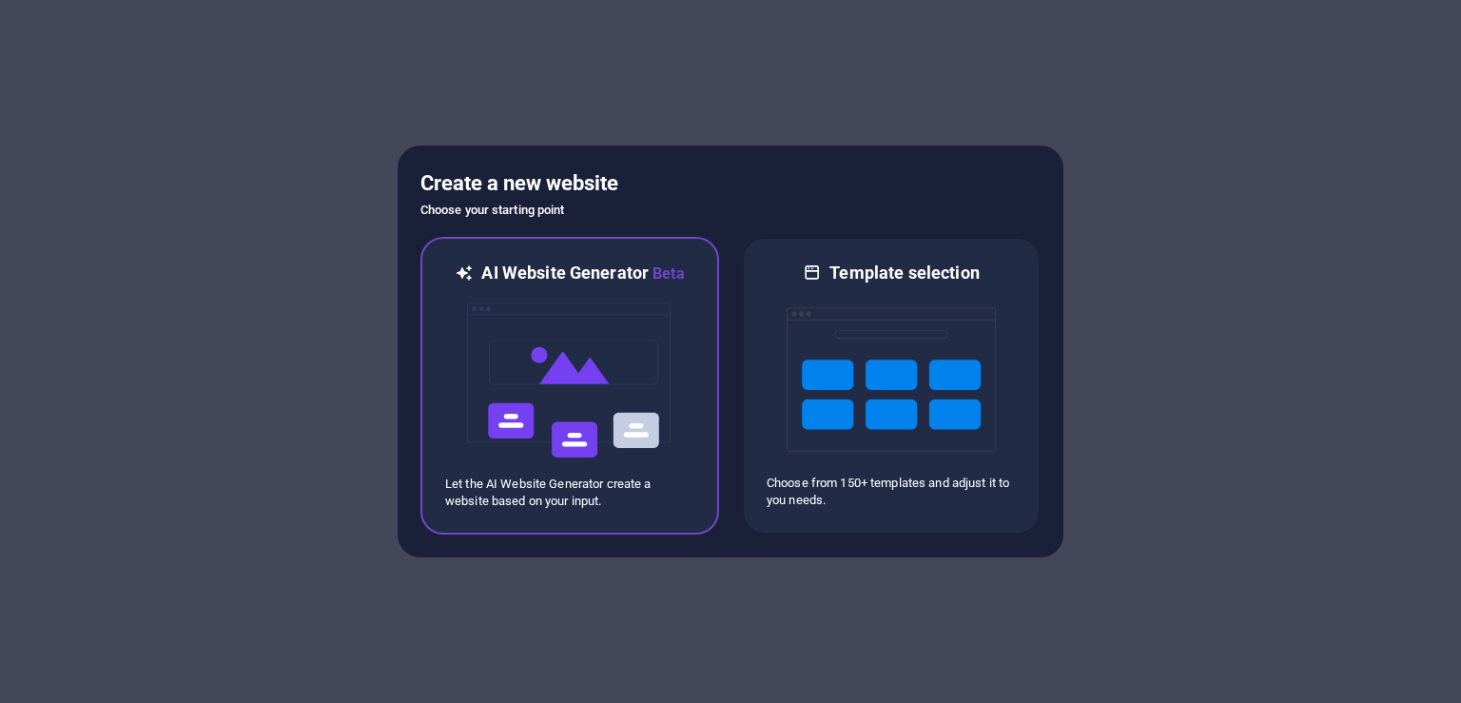
click at [658, 325] on img at bounding box center [569, 380] width 209 height 190
